Goal: Go to known website: Access a specific website the user already knows

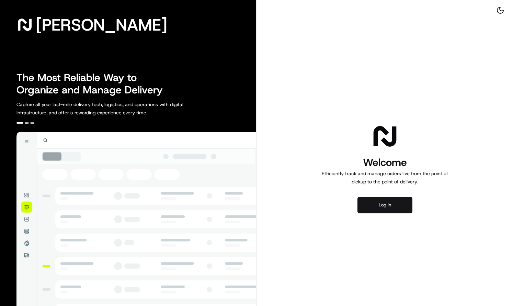
click at [365, 202] on button "Log in" at bounding box center [384, 205] width 55 height 16
